Goal: Task Accomplishment & Management: Use online tool/utility

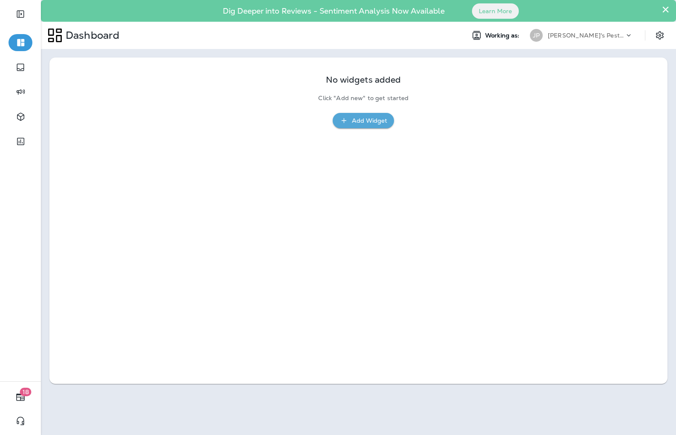
click at [575, 30] on div "[PERSON_NAME]'s Pest Control - [GEOGRAPHIC_DATA]" at bounding box center [586, 35] width 77 height 13
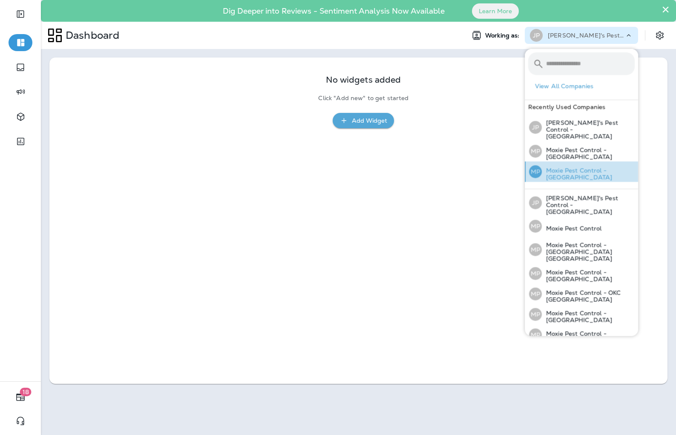
click at [561, 167] on p "Moxie Pest Control - [GEOGRAPHIC_DATA]" at bounding box center [588, 174] width 93 height 14
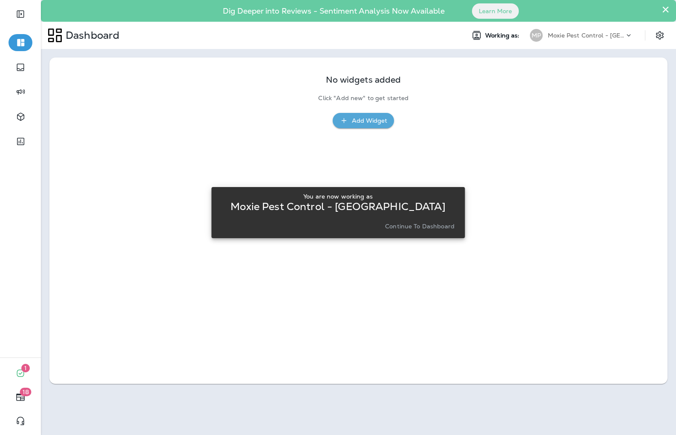
click at [429, 224] on p "Continue to Dashboard" at bounding box center [419, 226] width 69 height 7
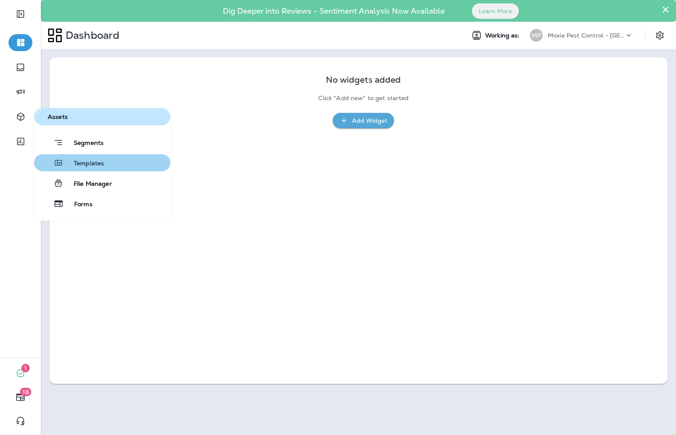
click at [87, 162] on span "Templates" at bounding box center [83, 164] width 40 height 8
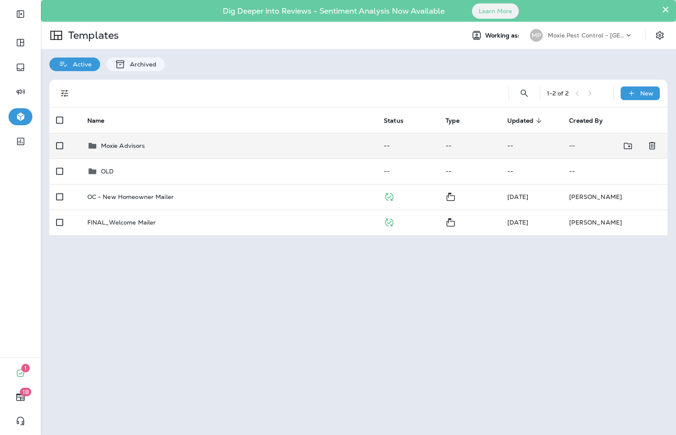
click at [134, 144] on p "Moxie Advisors" at bounding box center [123, 145] width 44 height 7
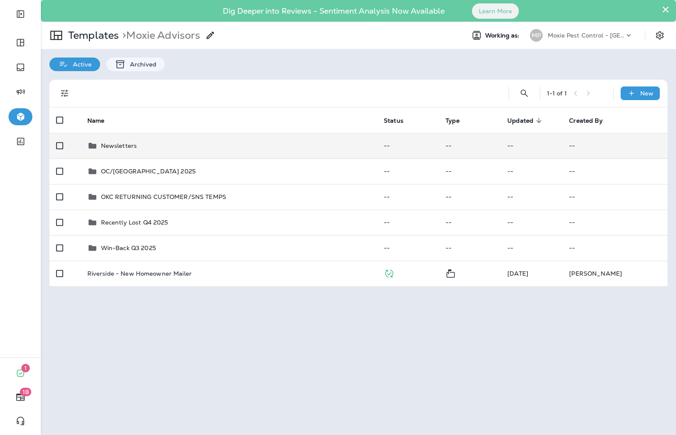
click at [125, 146] on p "Newsletters" at bounding box center [119, 145] width 36 height 7
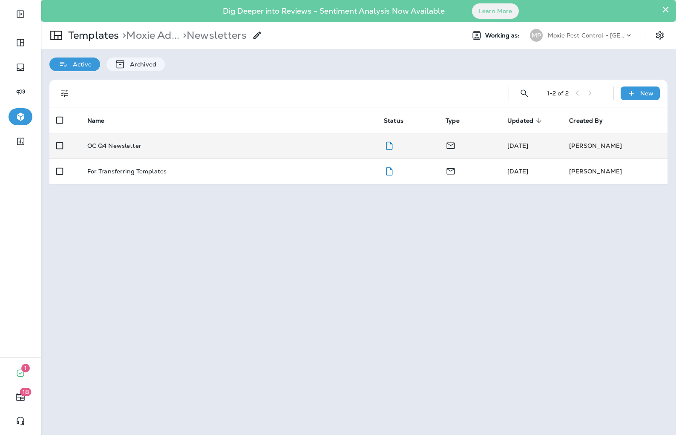
click at [125, 147] on p "OC Q4 Newsletter" at bounding box center [114, 145] width 54 height 7
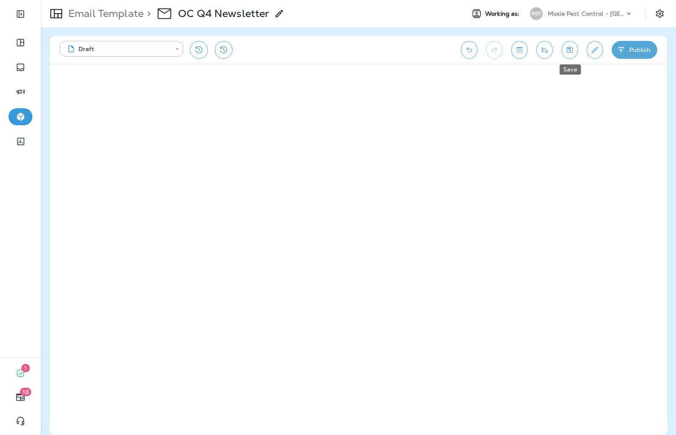
click at [567, 53] on icon "Save" at bounding box center [569, 50] width 9 height 9
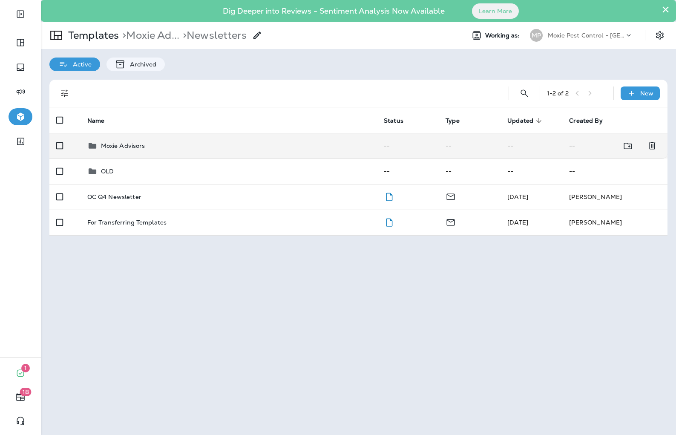
click at [136, 142] on p "Moxie Advisors" at bounding box center [123, 145] width 44 height 7
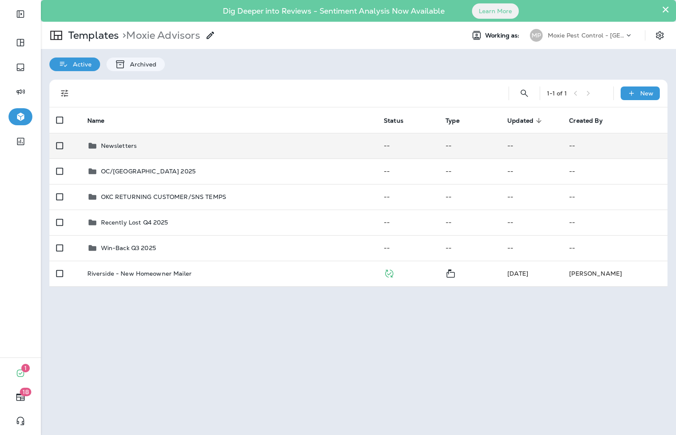
click at [136, 144] on div "Newsletters" at bounding box center [228, 146] width 283 height 10
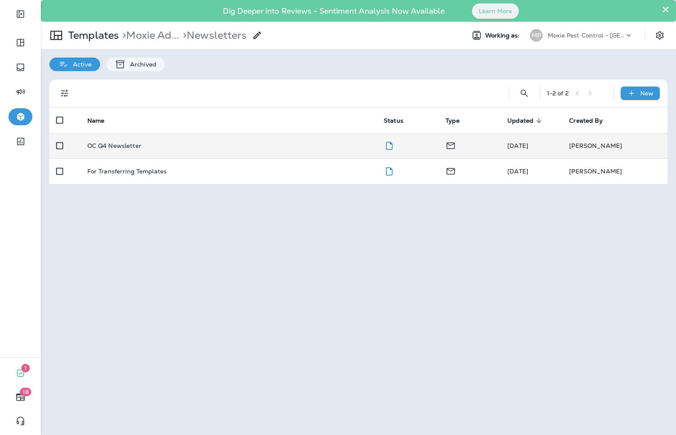
click at [127, 144] on p "OC Q4 Newsletter" at bounding box center [114, 145] width 54 height 7
